Goal: Book appointment/travel/reservation

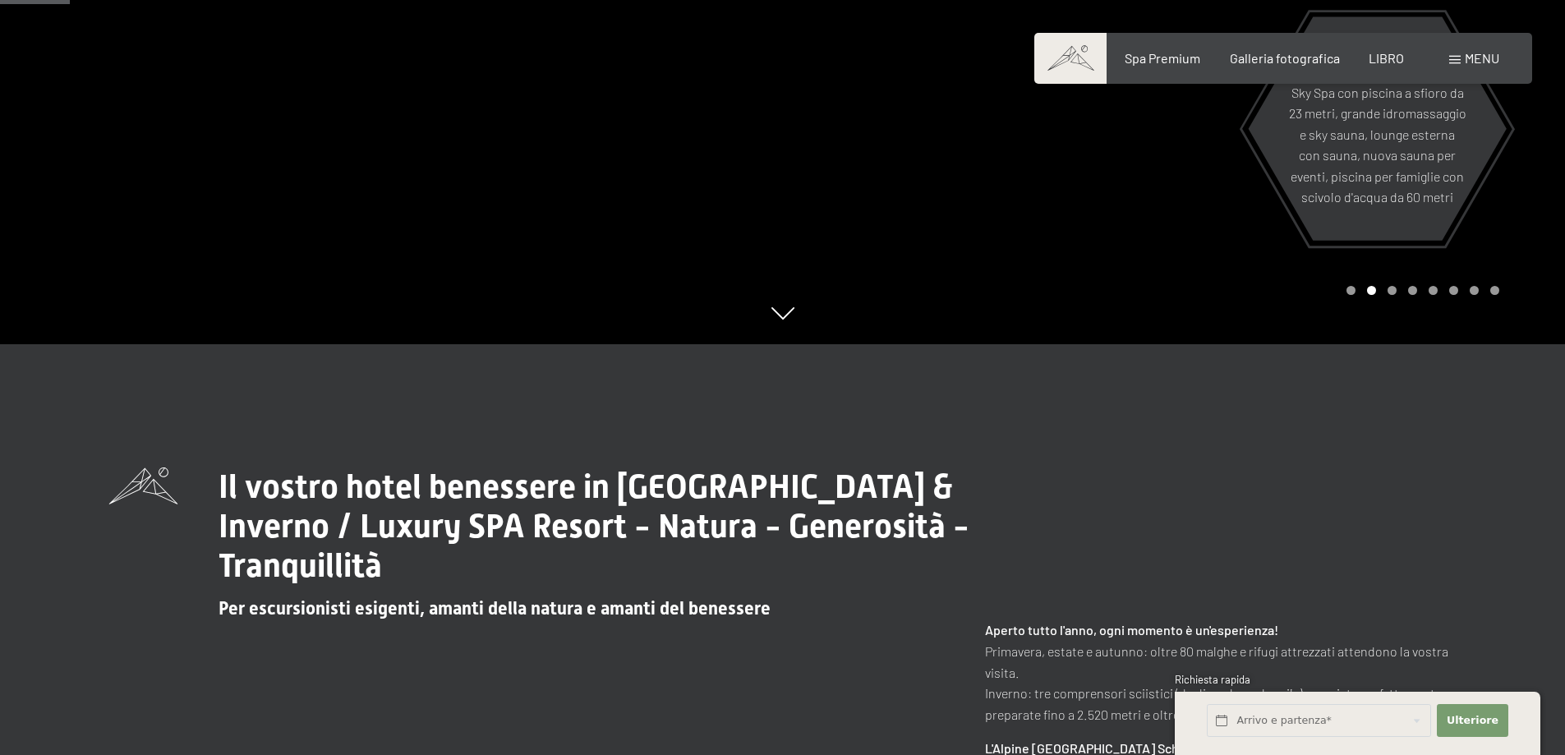
scroll to position [822, 0]
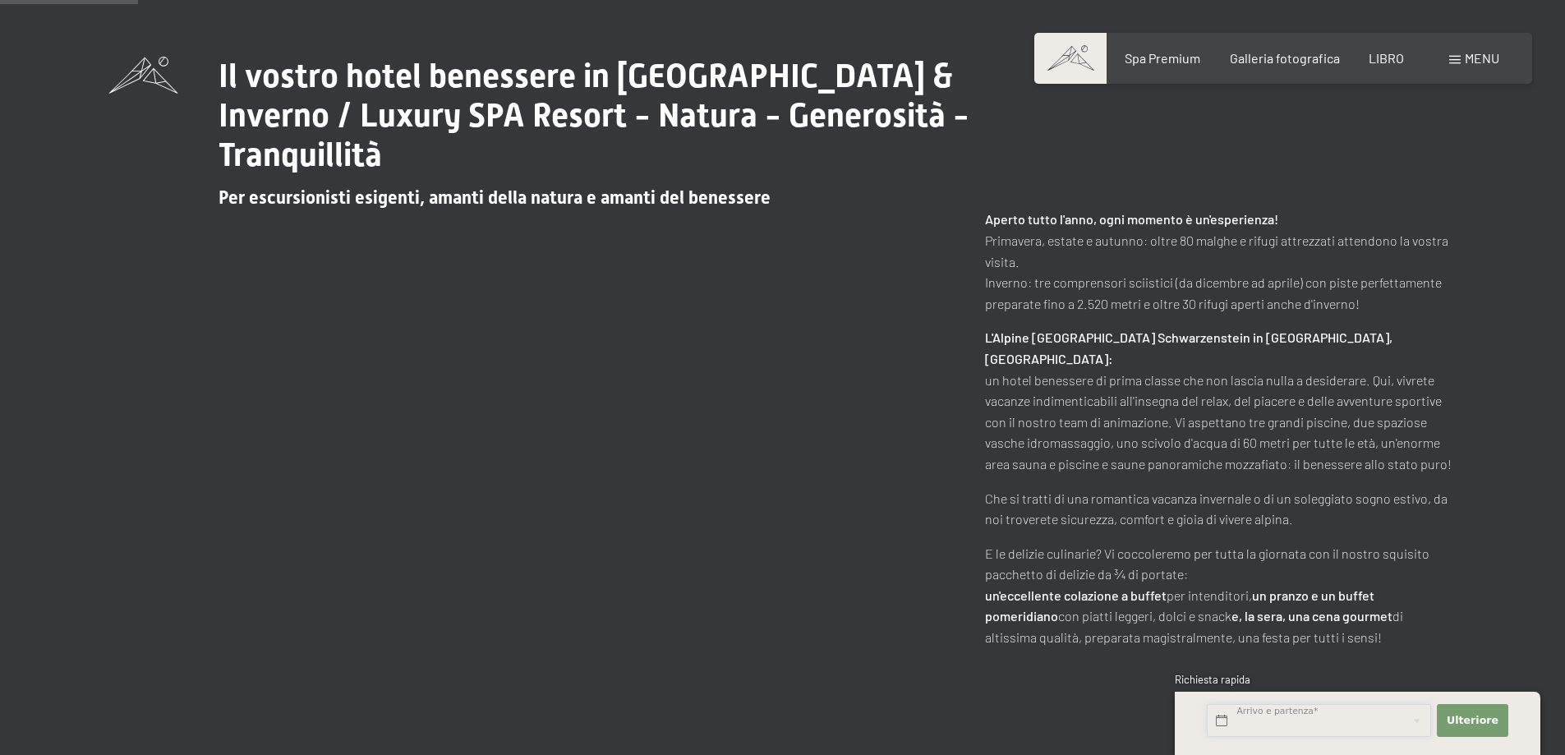
click at [1345, 724] on input "text" at bounding box center [1319, 721] width 224 height 34
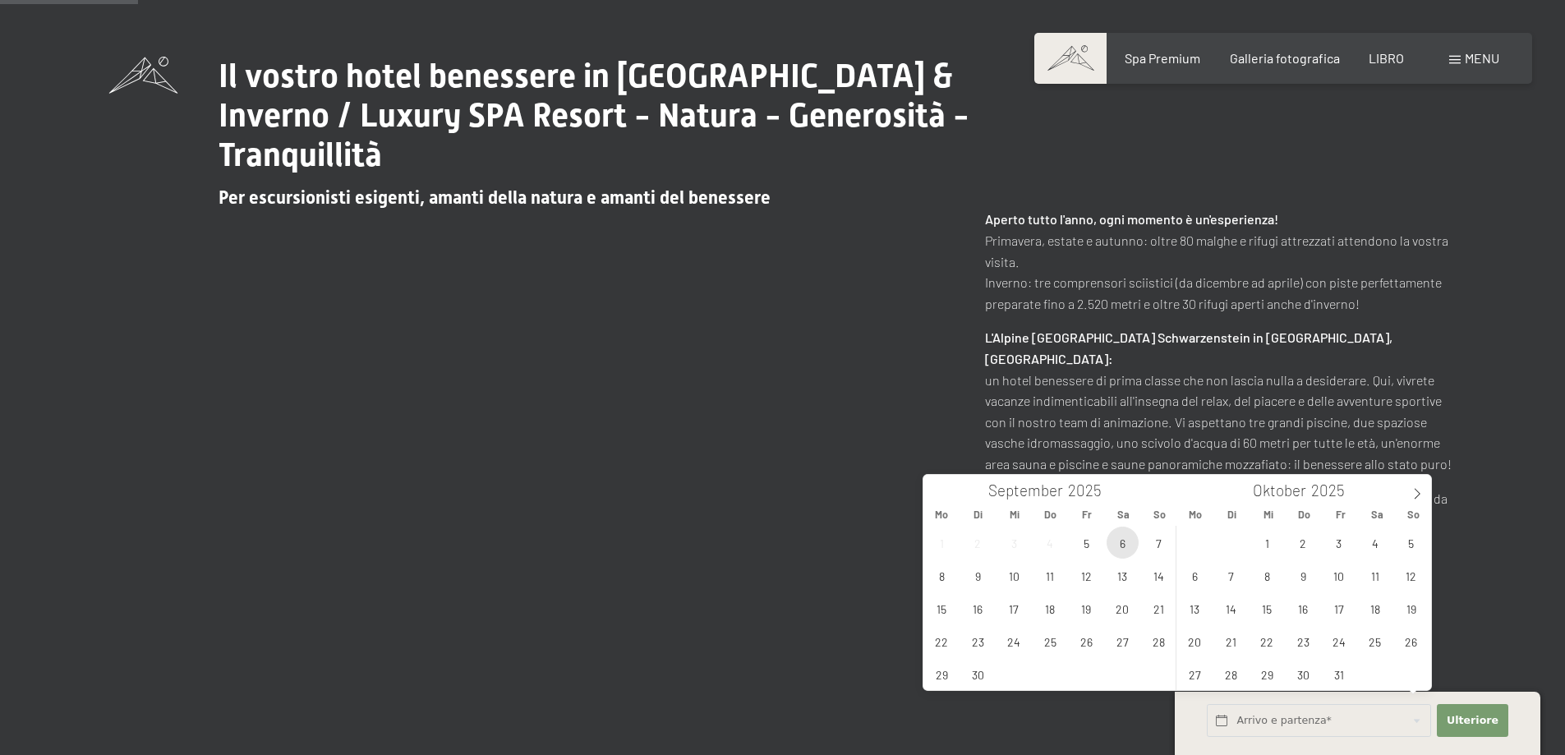
click at [1122, 544] on span "6" at bounding box center [1123, 543] width 32 height 32
click at [938, 583] on span "8" at bounding box center [942, 576] width 32 height 32
type input "[DATE] - [DATE]"
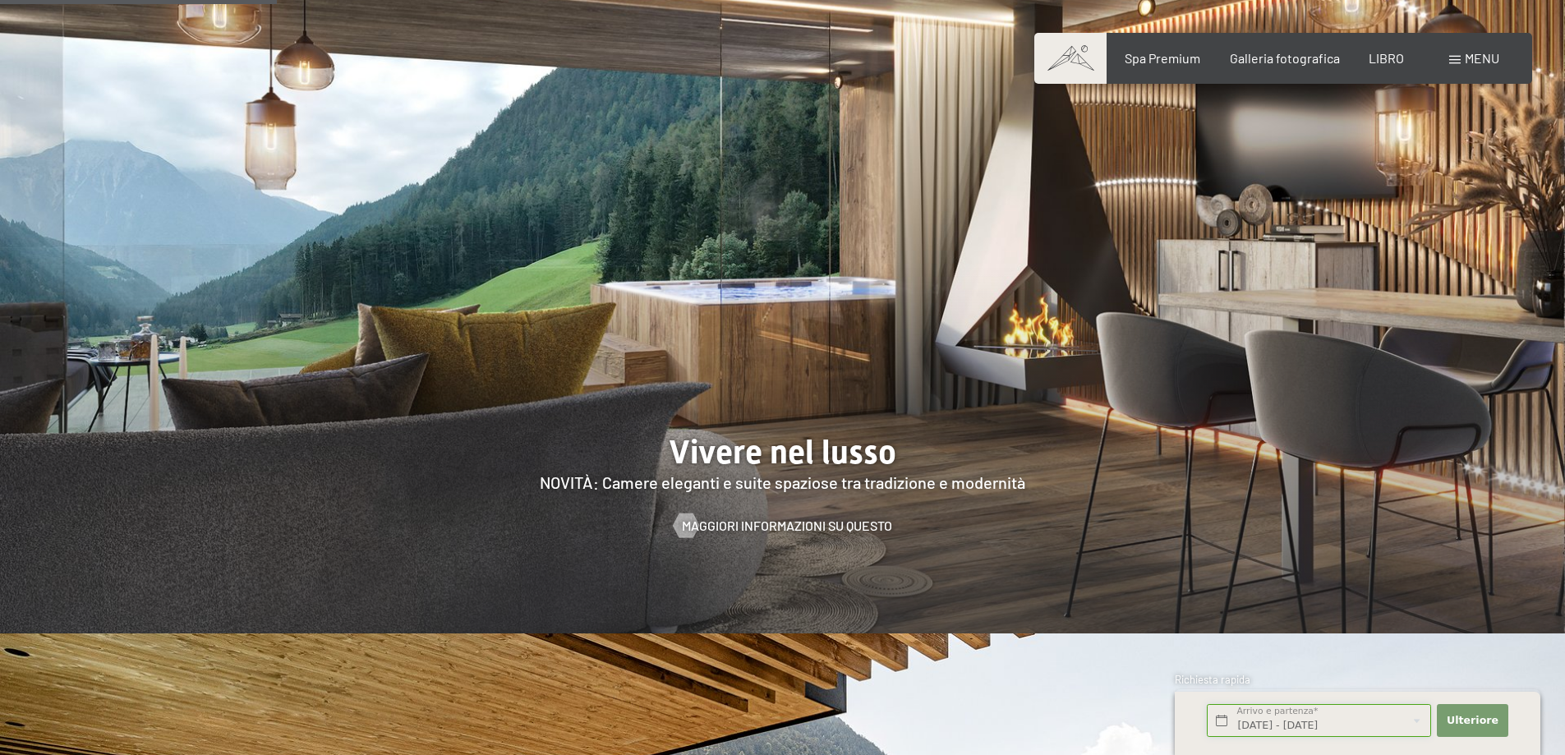
scroll to position [1643, 0]
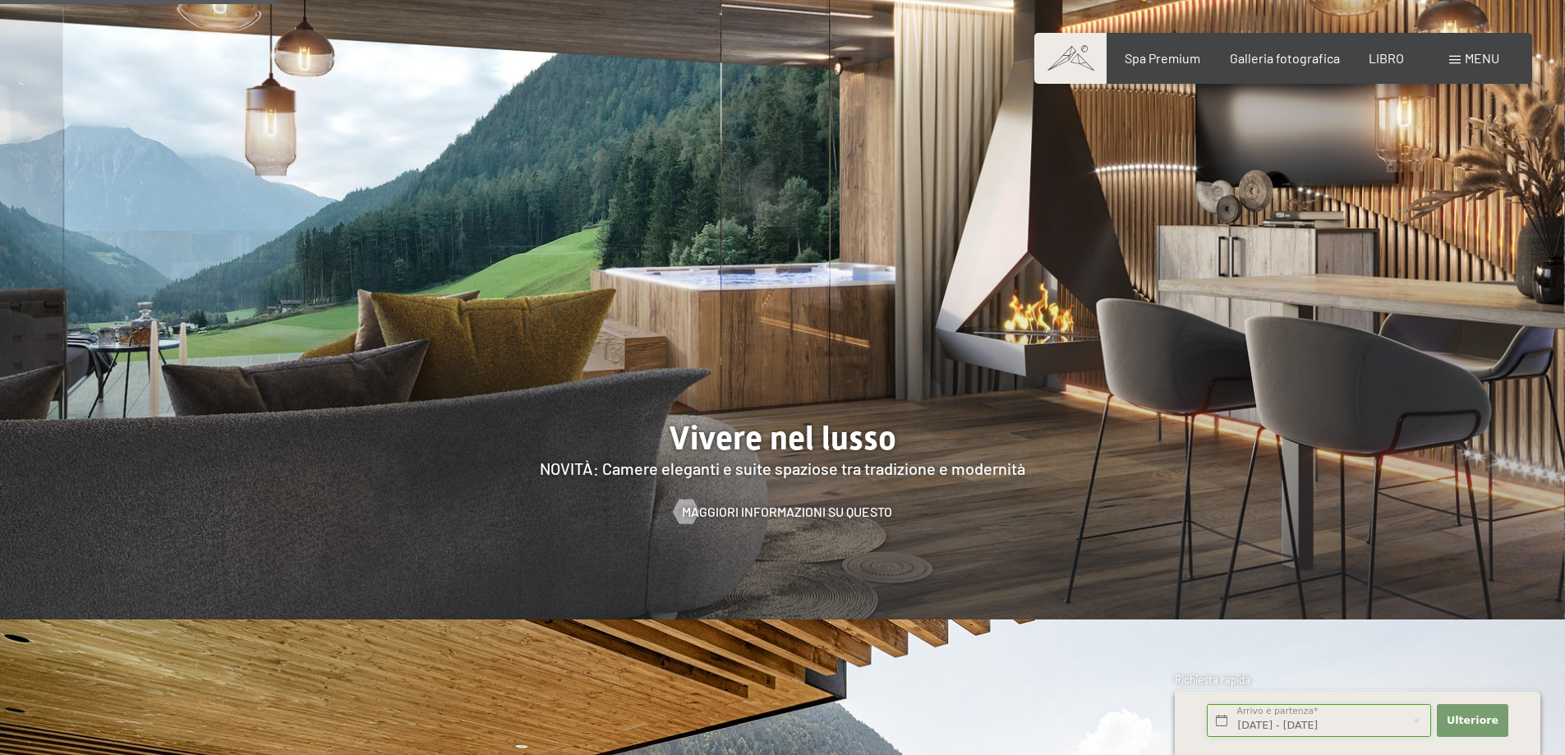
click button "Ulteriore Adressfelder ausblenden" at bounding box center [1472, 721] width 71 height 34
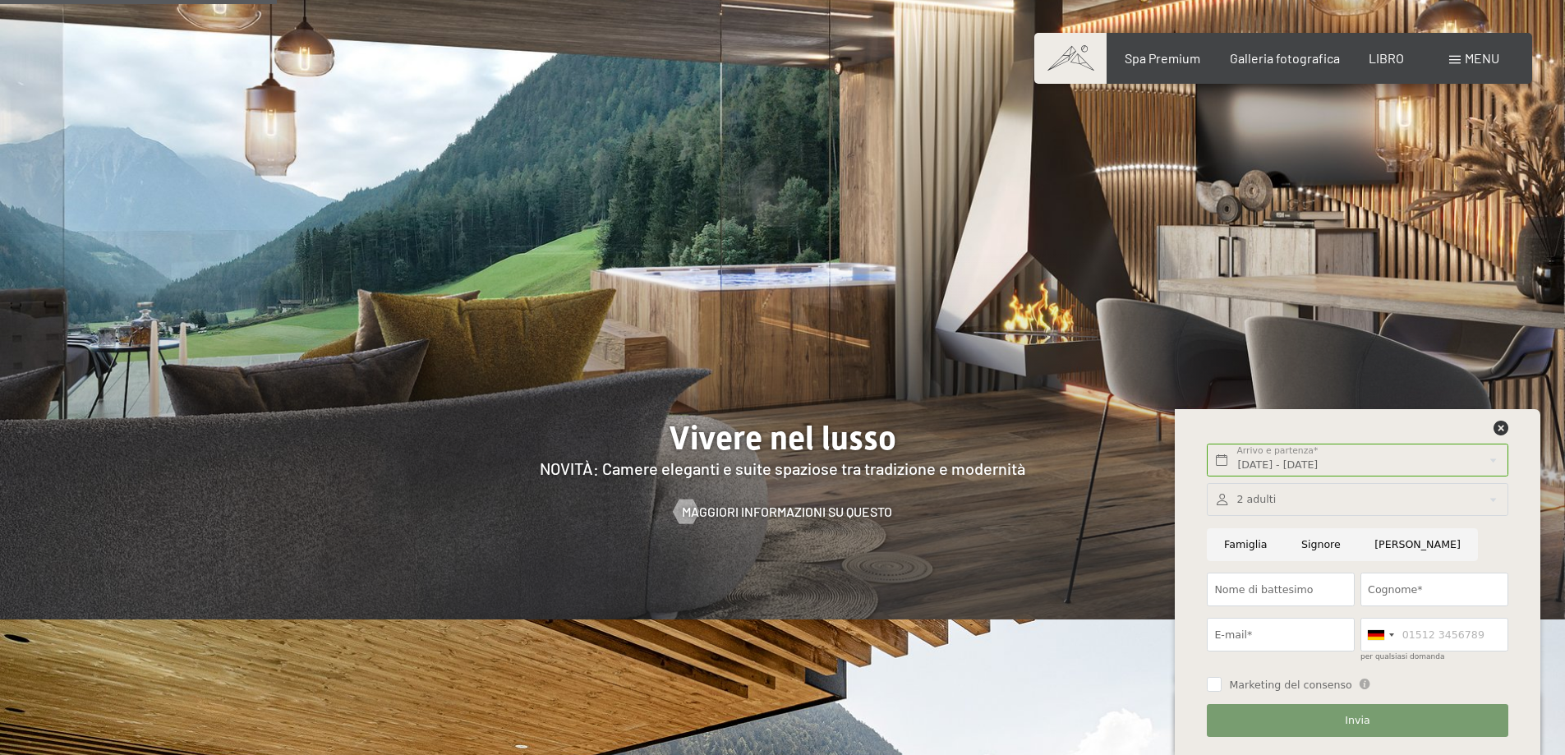
click at [1242, 544] on input "Famiglia" at bounding box center [1245, 545] width 77 height 34
radio input "true"
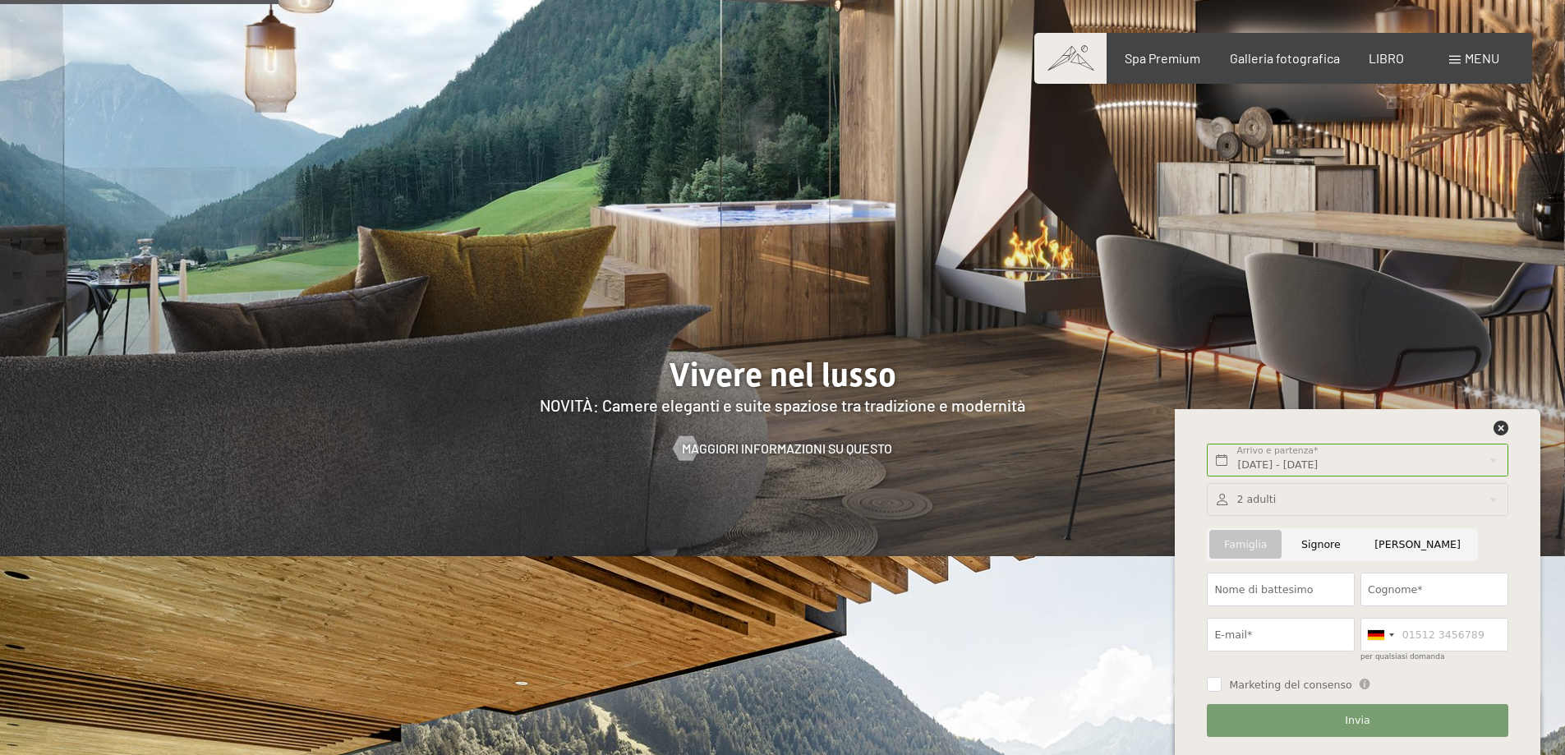
scroll to position [1726, 0]
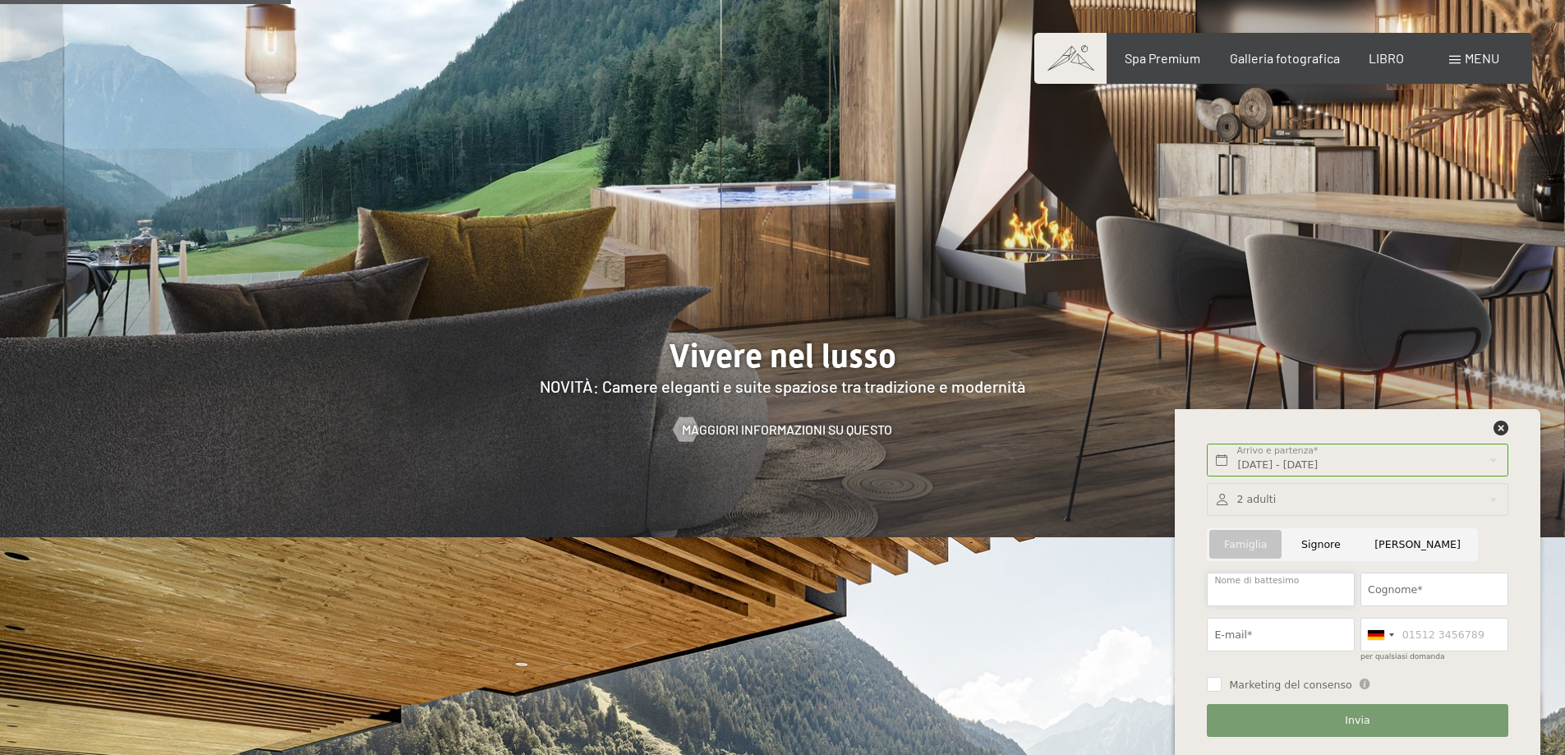
click at [1290, 597] on input "Nome di battesimo" at bounding box center [1281, 590] width 148 height 34
type input "NADIA"
type input "MAZZOLIN"
click at [1381, 634] on div at bounding box center [1376, 635] width 16 height 10
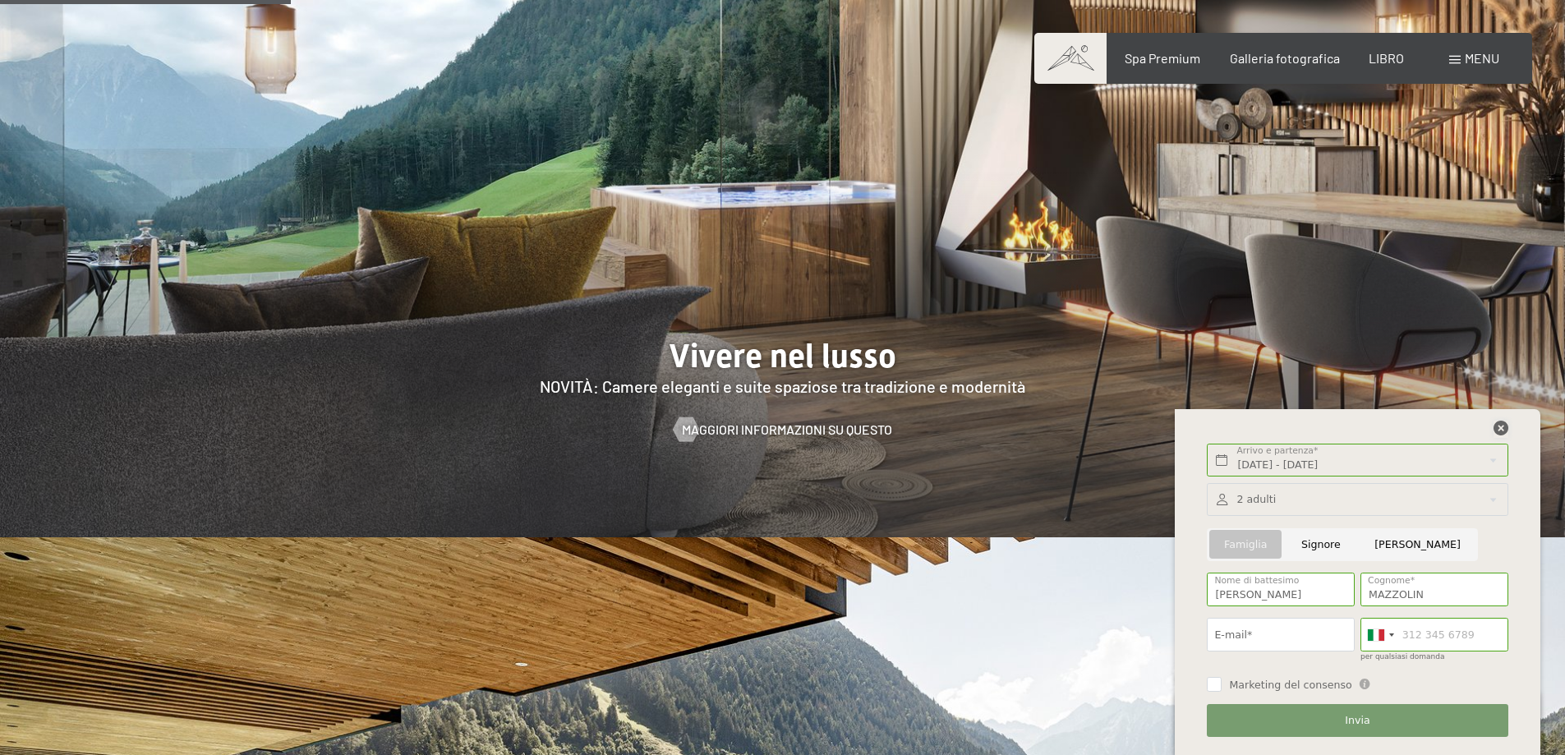
click at [1503, 432] on icon at bounding box center [1501, 428] width 15 height 15
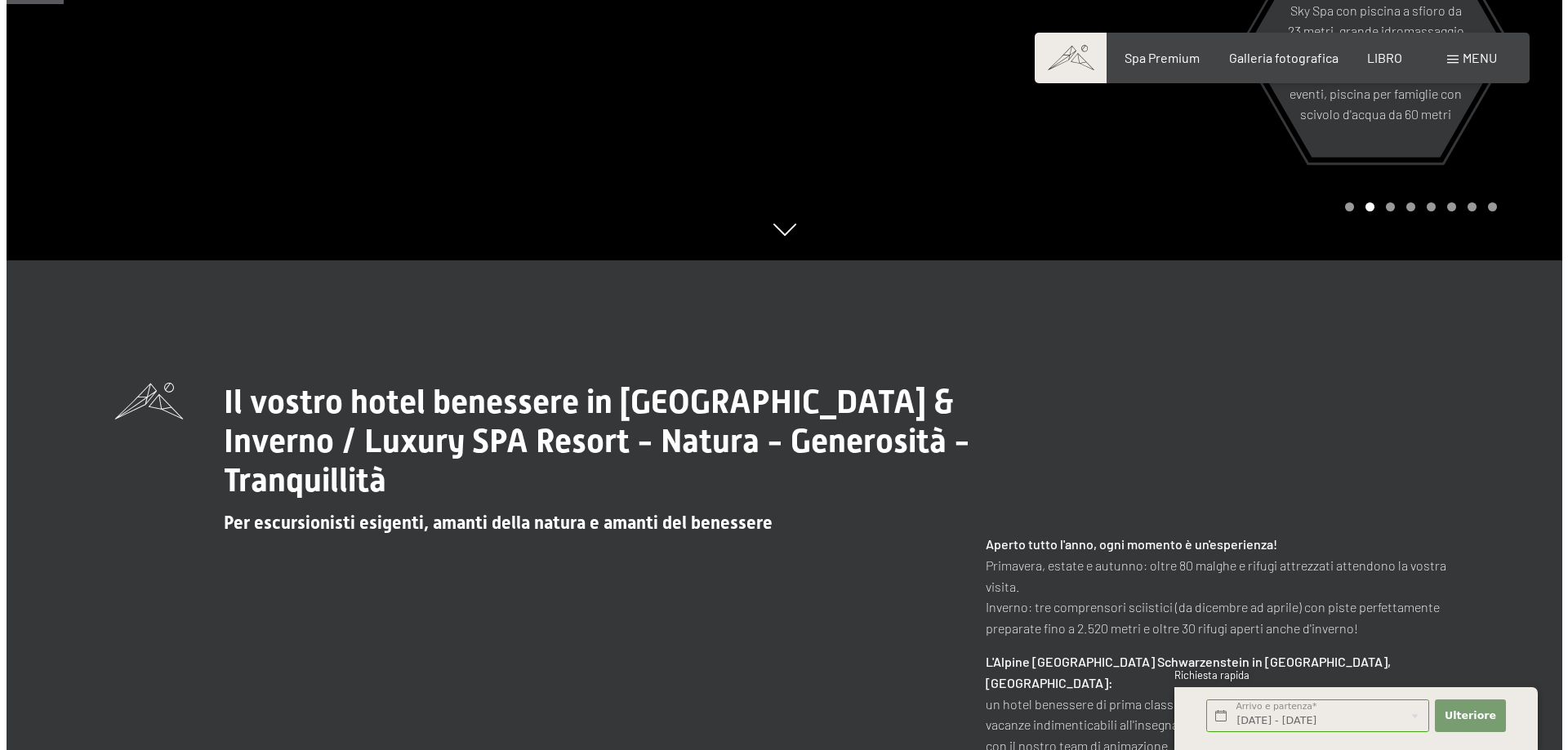
scroll to position [0, 0]
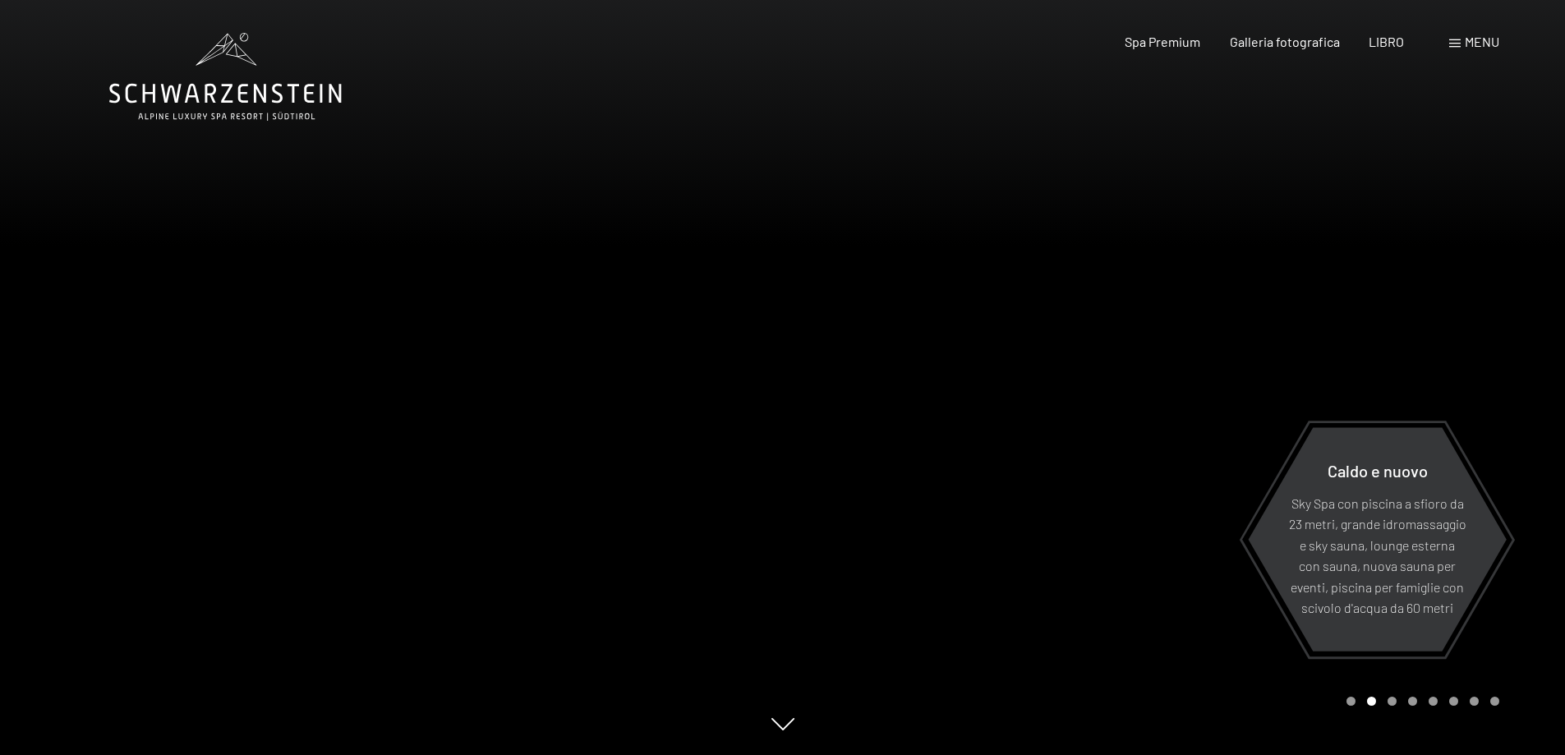
click at [1477, 42] on font "menu" at bounding box center [1482, 42] width 35 height 16
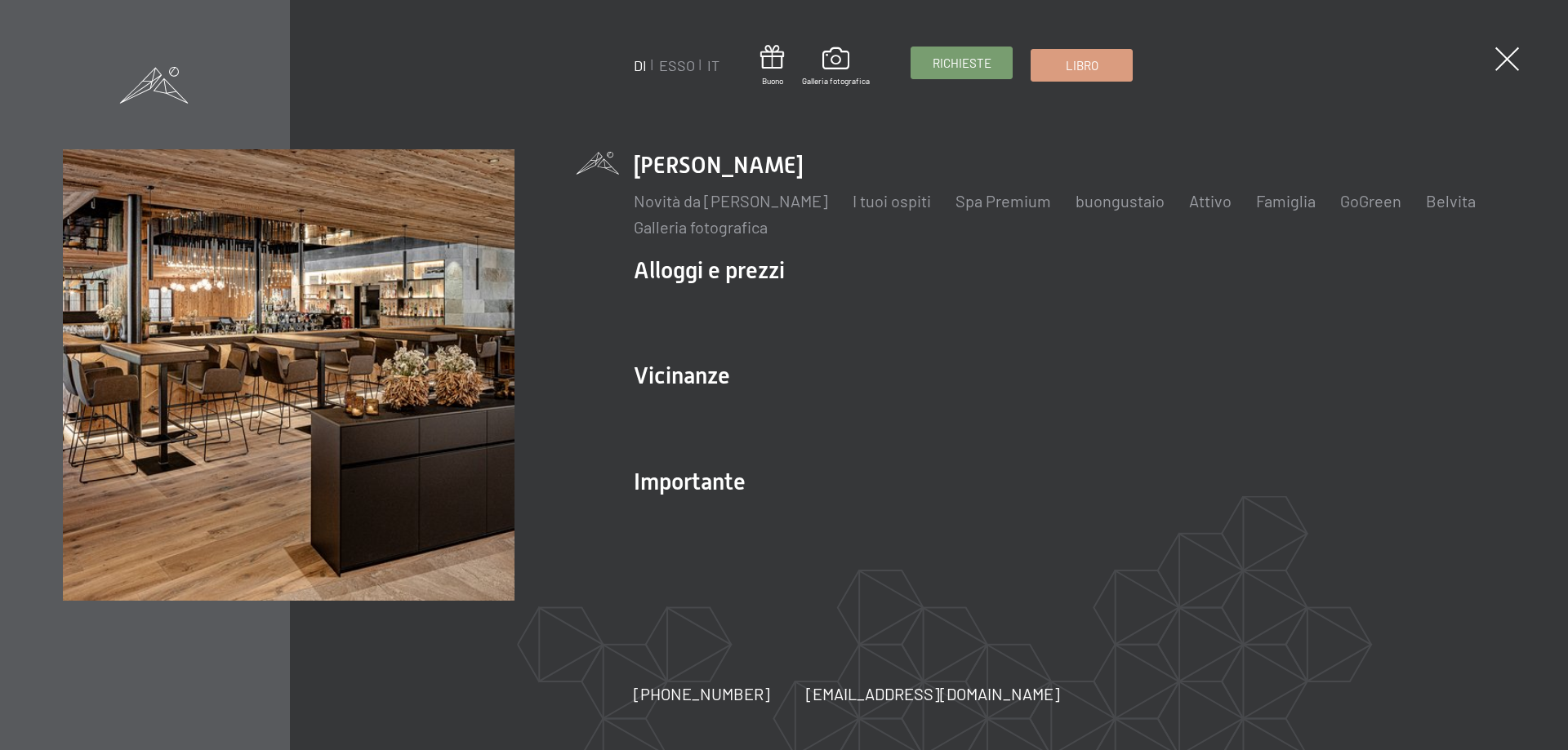
click at [964, 63] on font "Richieste" at bounding box center [961, 63] width 59 height 15
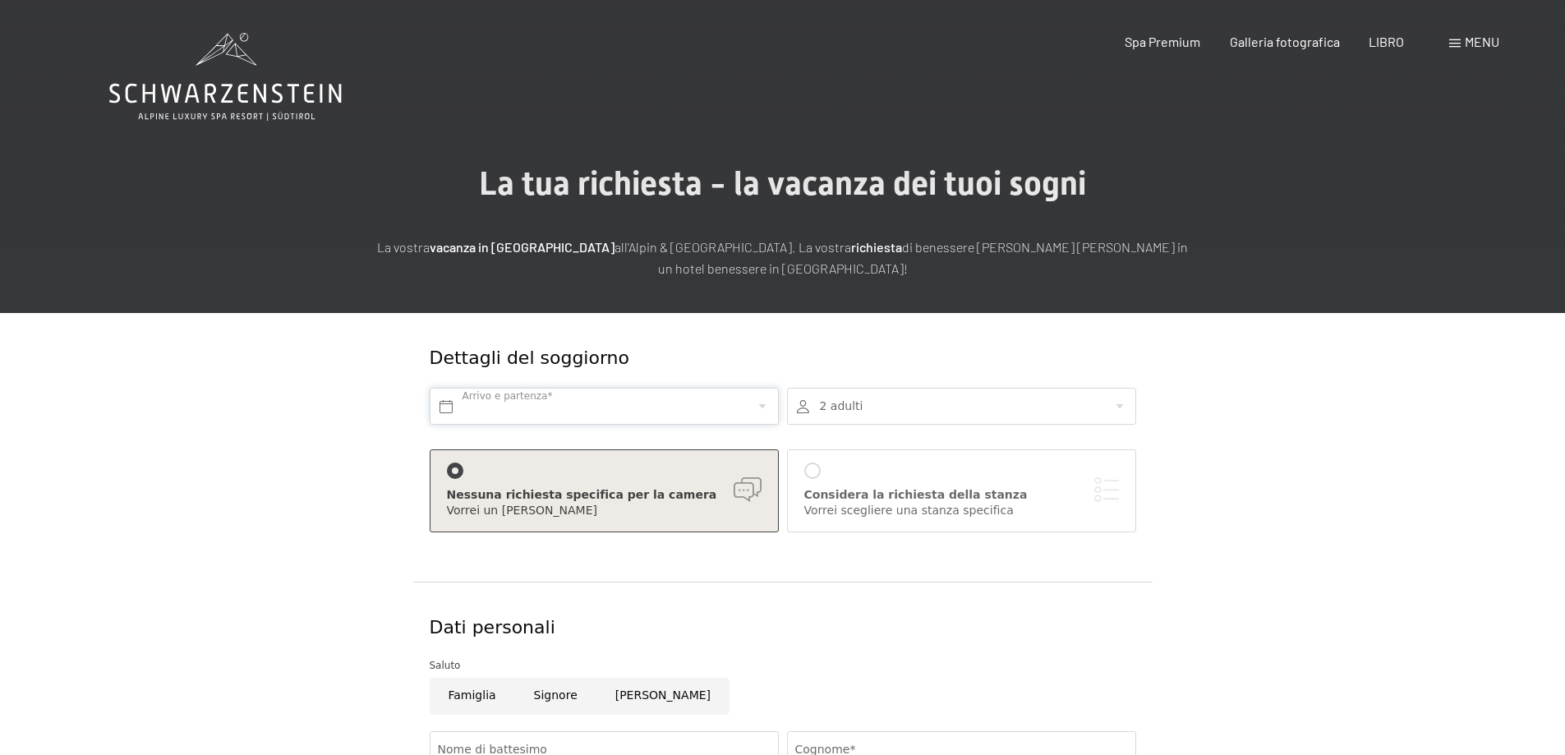
click at [587, 412] on input "text" at bounding box center [604, 406] width 349 height 37
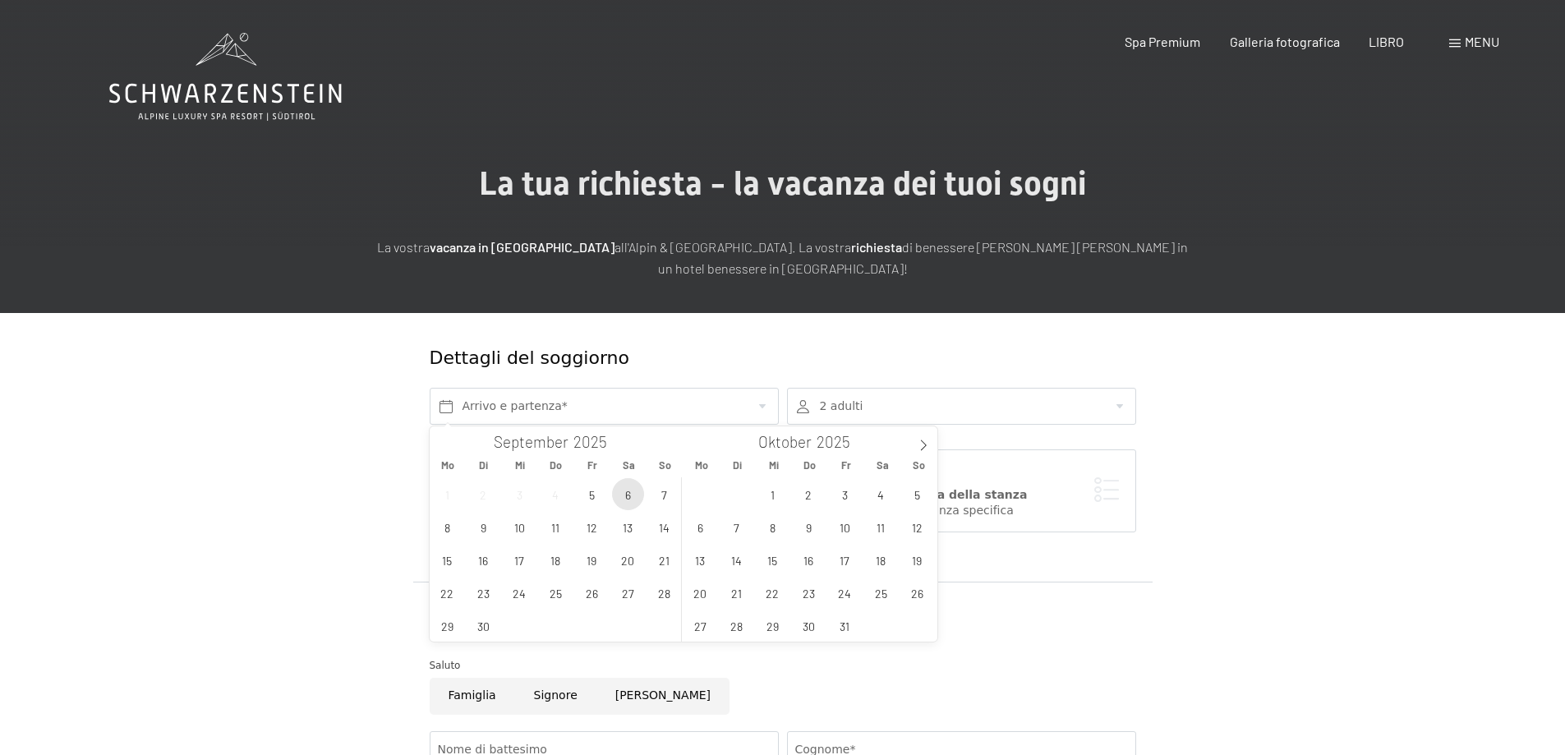
click at [629, 496] on span "6" at bounding box center [628, 494] width 32 height 32
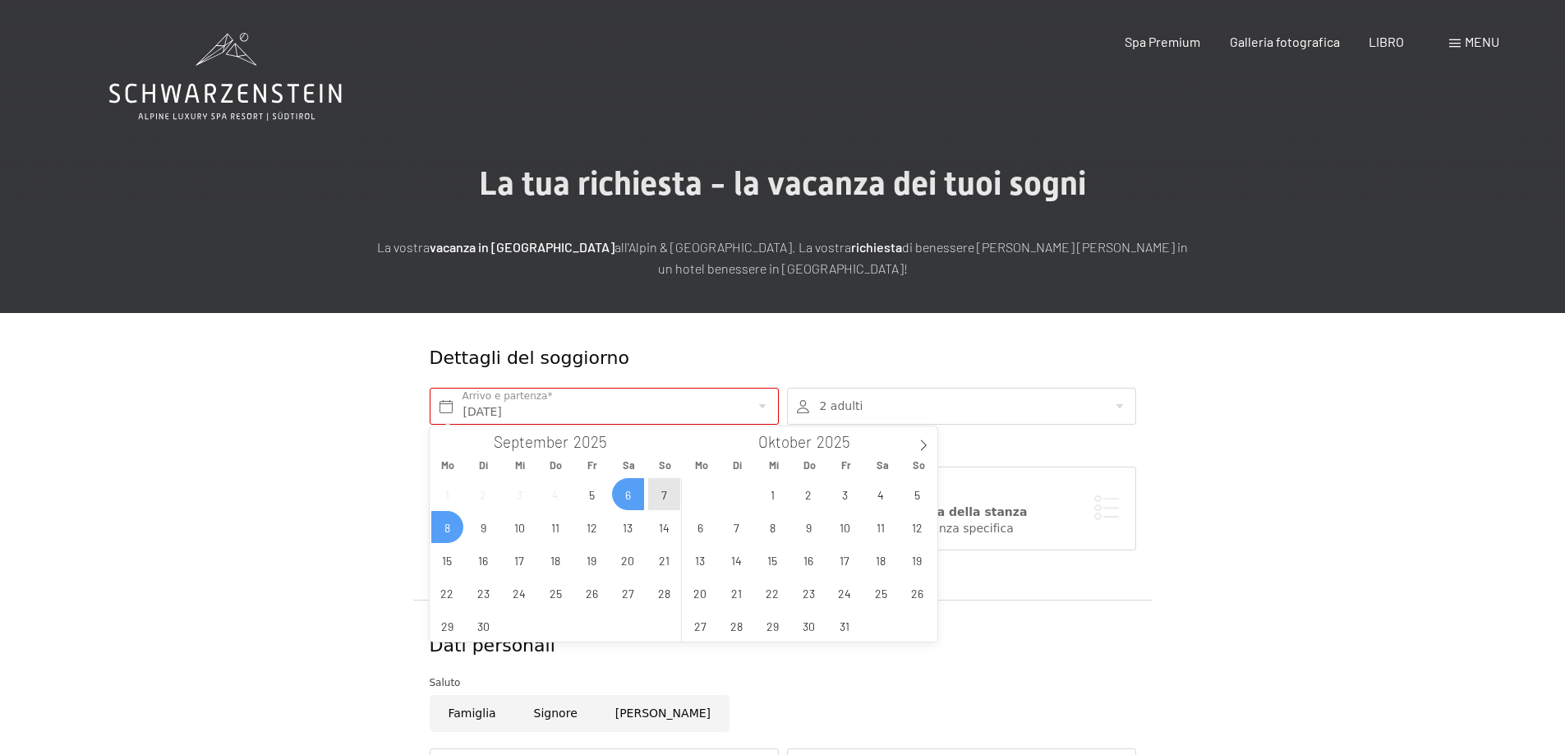
click at [447, 531] on span "8" at bounding box center [447, 527] width 32 height 32
type input "[DATE] - [DATE]"
